Goal: Transaction & Acquisition: Purchase product/service

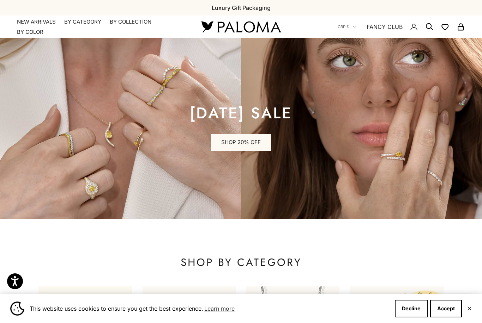
click at [408, 311] on button "Decline" at bounding box center [411, 309] width 33 height 18
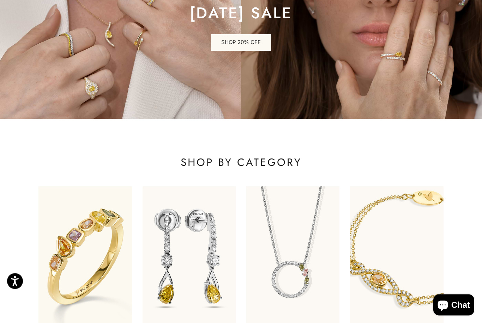
scroll to position [178, 0]
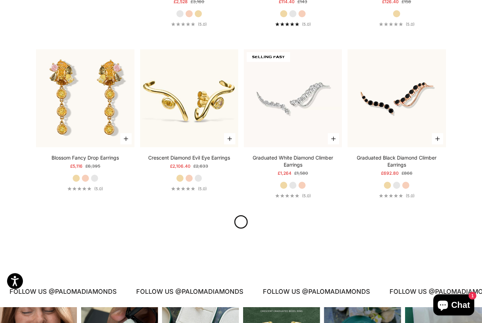
scroll to position [724, 0]
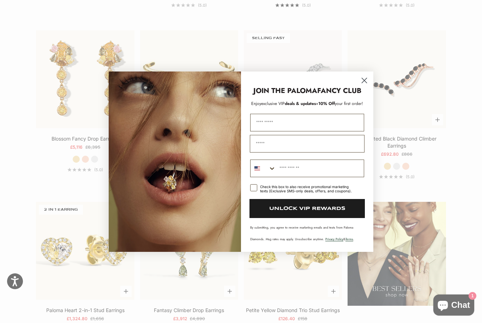
click at [356, 93] on div "JOIN THE PALOMA FANCY CLUB" at bounding box center [307, 87] width 118 height 17
click at [366, 86] on circle "Close dialog" at bounding box center [364, 80] width 12 height 12
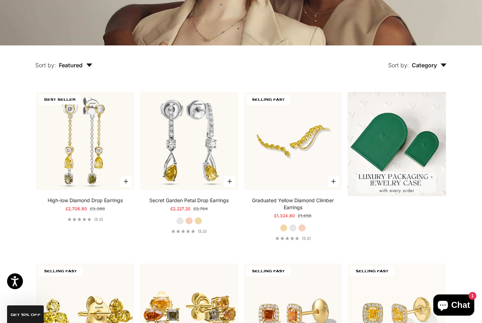
scroll to position [0, 0]
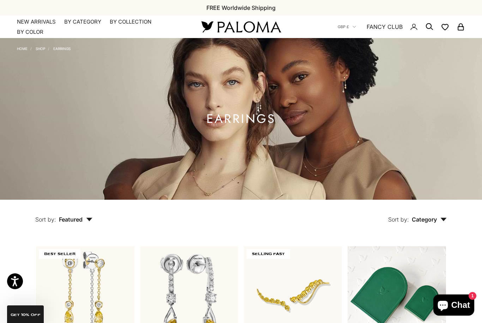
click at [88, 22] on summary "By Category" at bounding box center [82, 21] width 37 height 7
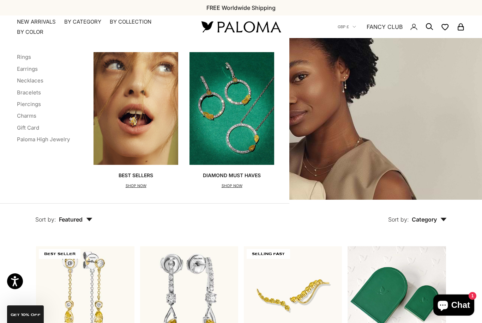
click at [24, 58] on link "Rings" at bounding box center [24, 57] width 14 height 7
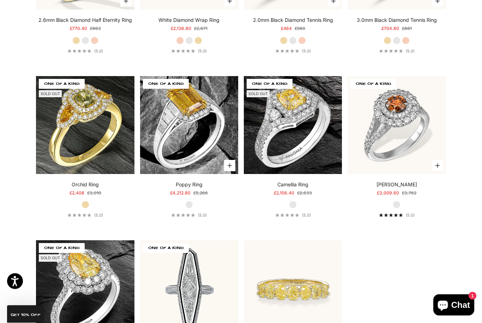
scroll to position [2652, 0]
